Goal: Complete application form

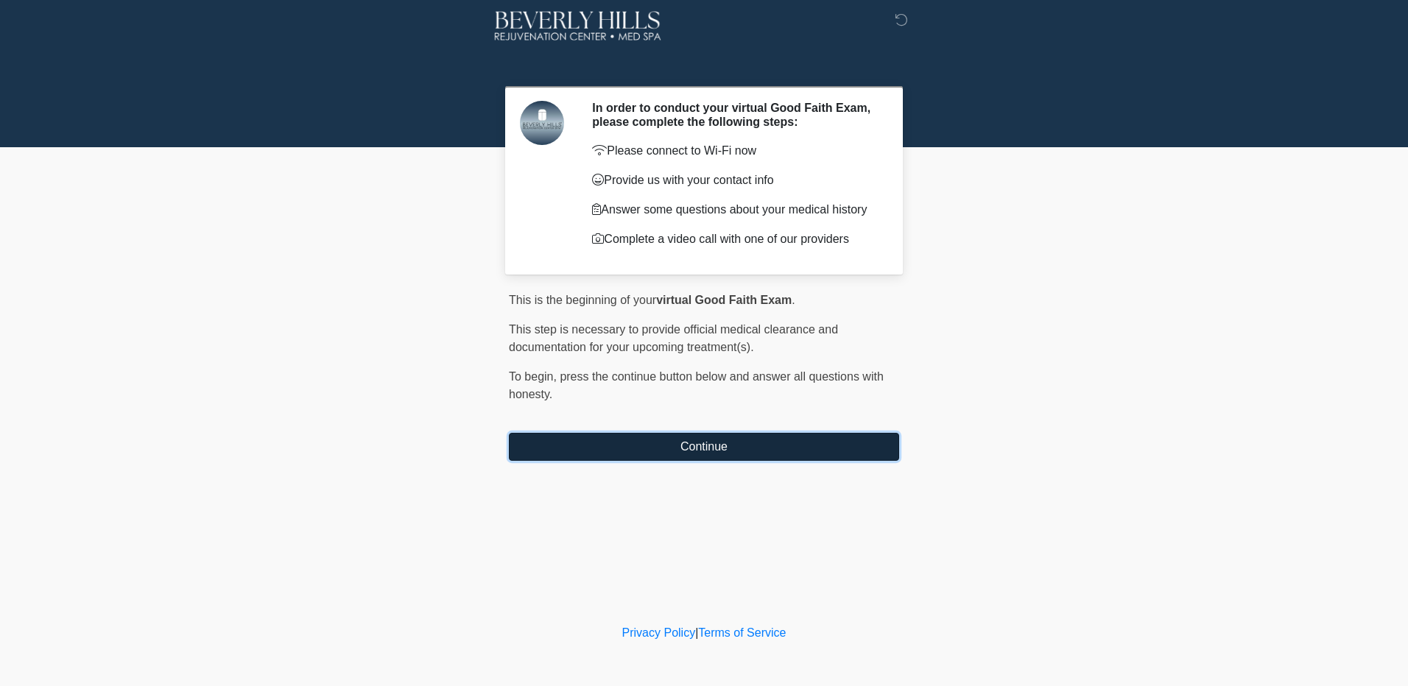
click at [625, 442] on button "Continue" at bounding box center [704, 447] width 390 height 28
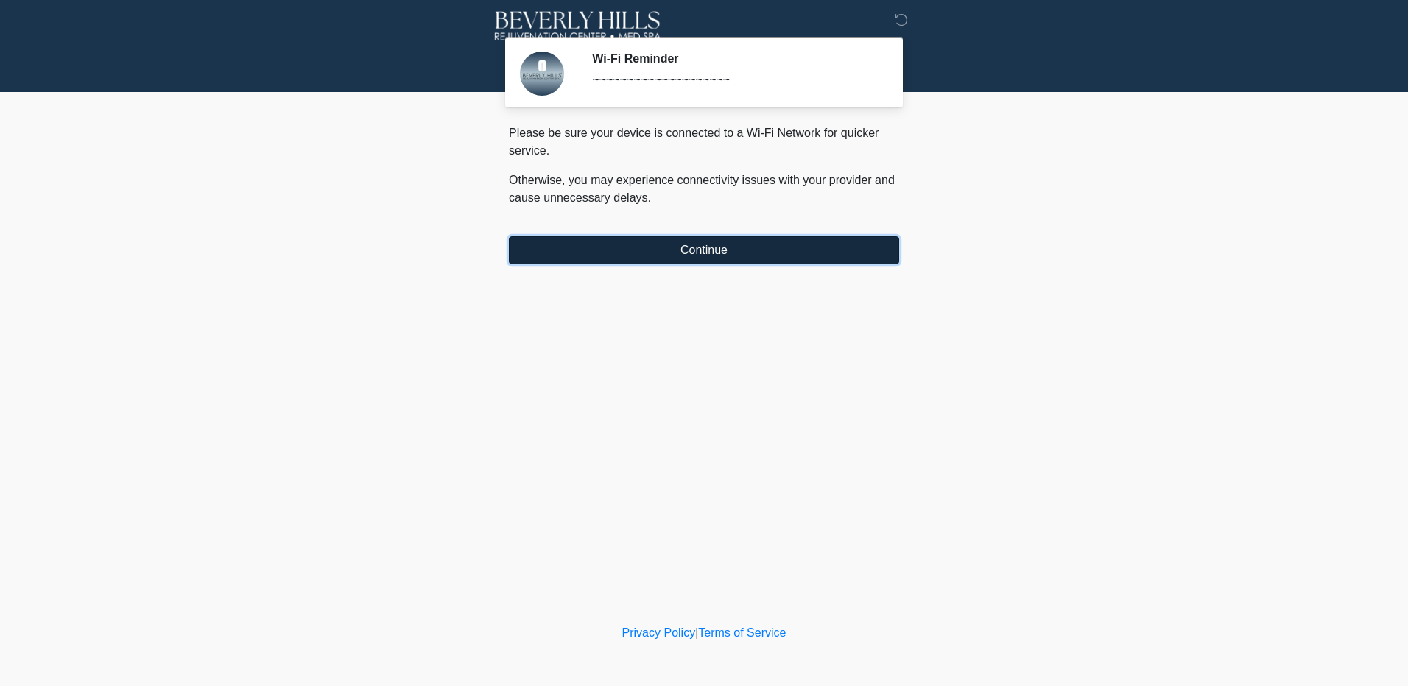
click at [655, 247] on button "Continue" at bounding box center [704, 250] width 390 height 28
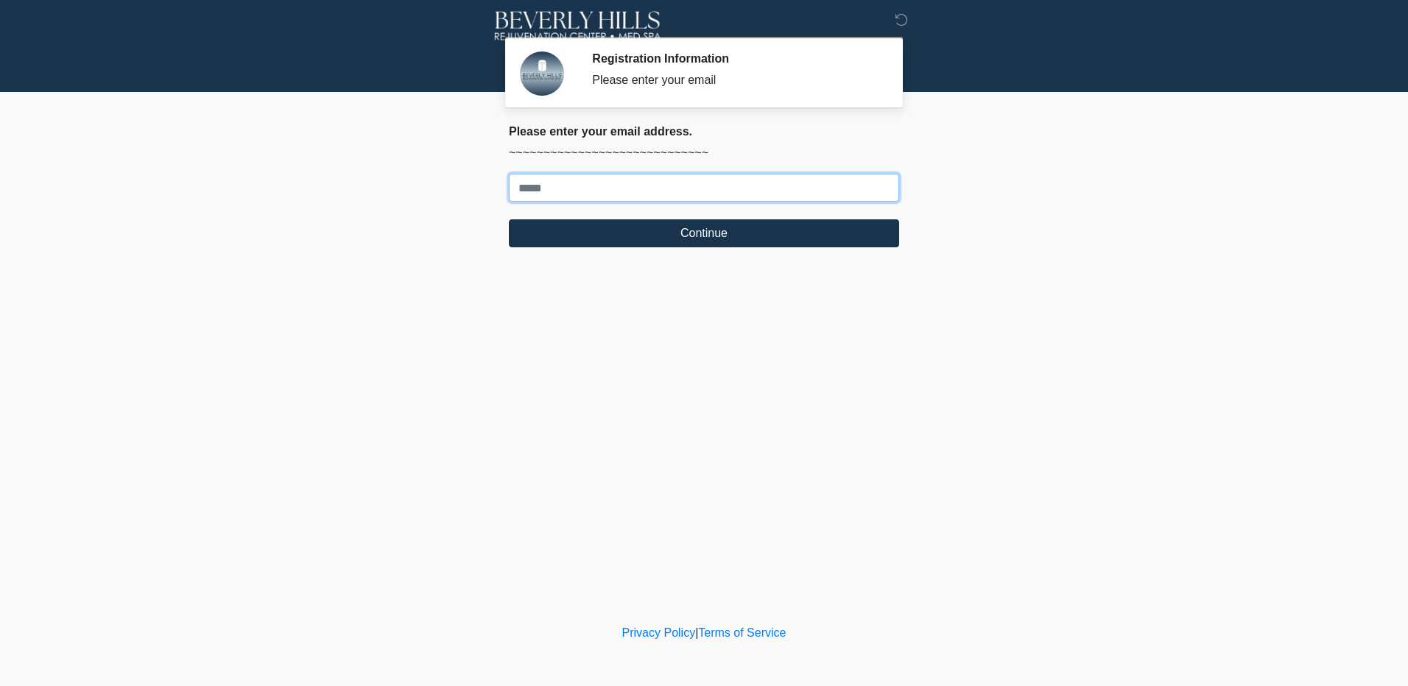
click at [658, 185] on input "Where should we email your treatment plan?" at bounding box center [704, 188] width 390 height 28
click at [1031, 74] on div at bounding box center [704, 46] width 1408 height 92
click at [791, 135] on h2 "Please enter your email address." at bounding box center [704, 131] width 390 height 14
click at [490, 161] on div "‎ ‎ ‎ Registration Information Please enter your email Please connect to Wi-Fi …" at bounding box center [704, 311] width 442 height 592
click at [758, 186] on input "Where should we email your treatment plan?" at bounding box center [704, 188] width 390 height 28
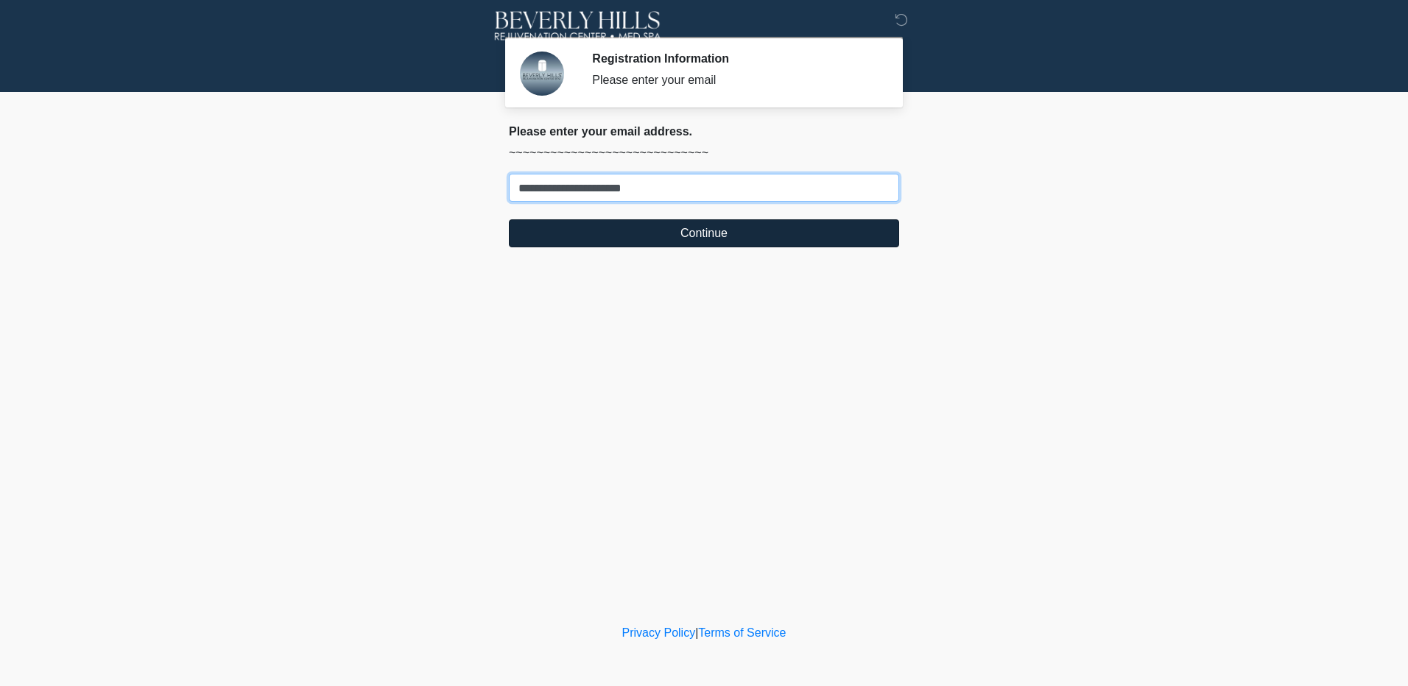
type input "**********"
click at [755, 232] on button "Continue" at bounding box center [704, 233] width 390 height 28
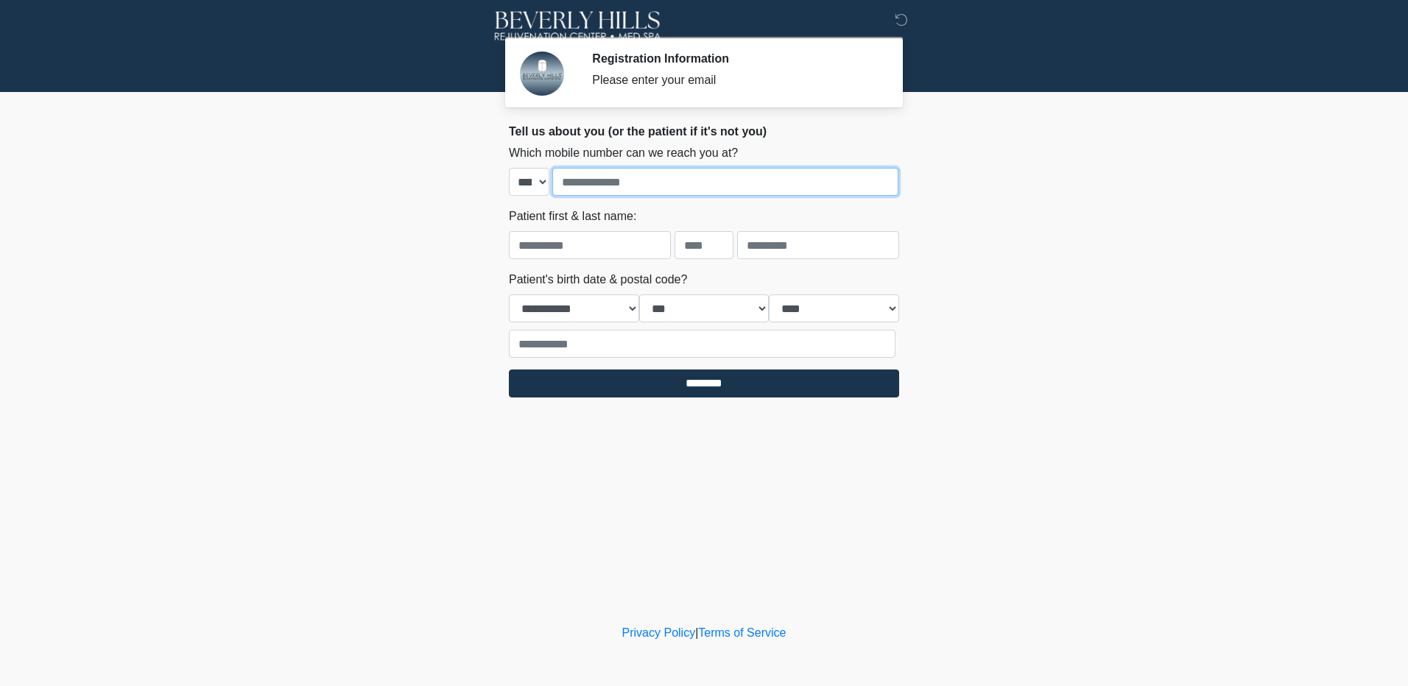
click at [663, 189] on input "tel" at bounding box center [725, 182] width 346 height 28
type input "**********"
